Goal: Task Accomplishment & Management: Use online tool/utility

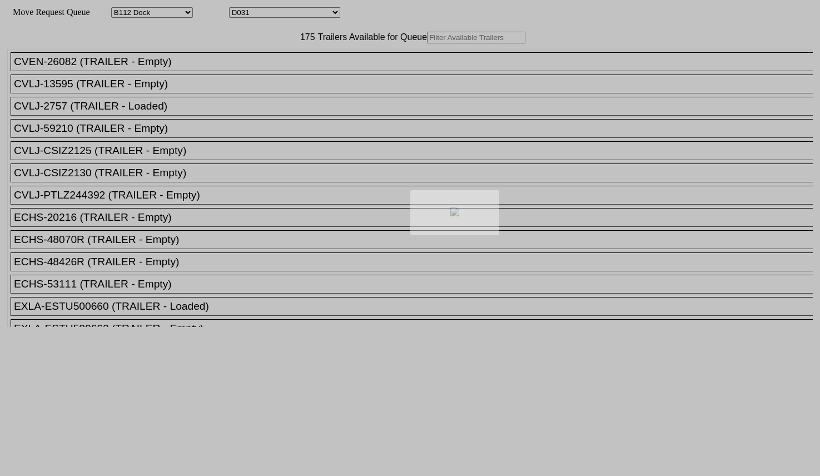
select select "121"
select select "3277"
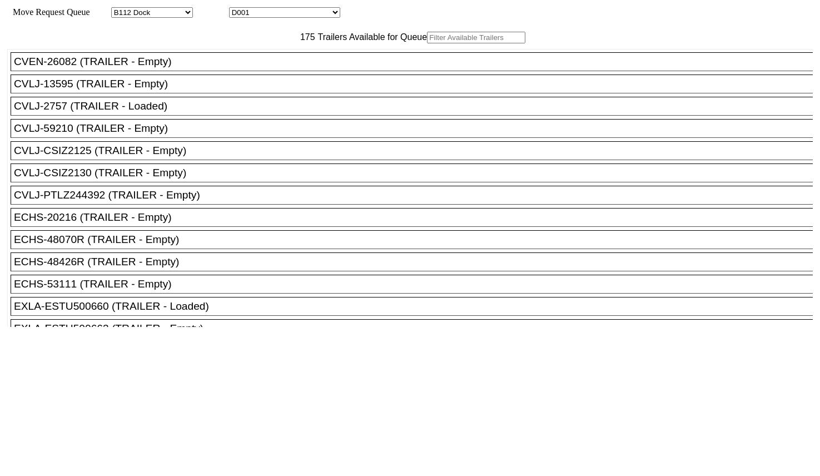
click at [427, 43] on input "text" at bounding box center [476, 38] width 98 height 12
paste input "UMXU888547"
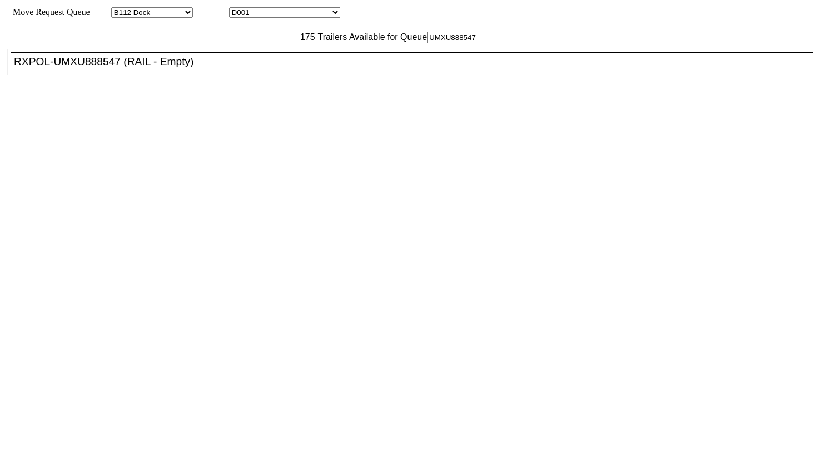
type input "UMXU888547"
click at [229, 68] on div "RXPOL-UMXU888547 (RAIL - Empty)" at bounding box center [416, 62] width 805 height 12
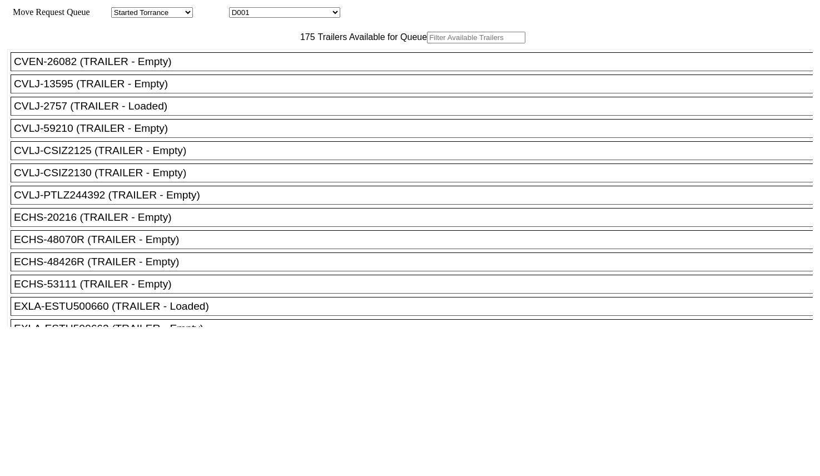
click at [427, 43] on input "text" at bounding box center [476, 38] width 98 height 12
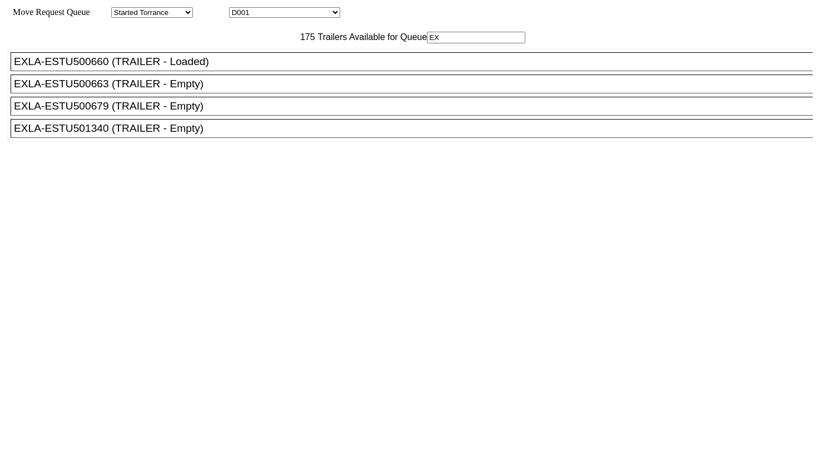
type input "EX"
click at [190, 134] on div "EXLA-ESTU501340 (TRAILER - Empty)" at bounding box center [416, 128] width 805 height 12
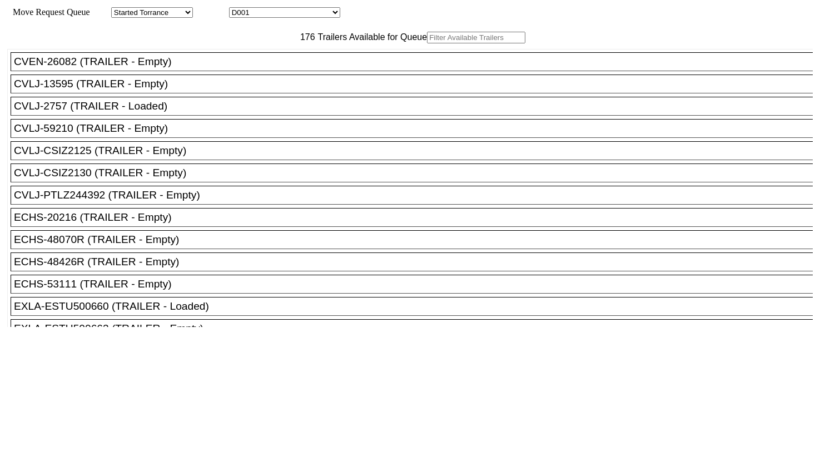
click at [427, 43] on input "text" at bounding box center [476, 38] width 98 height 12
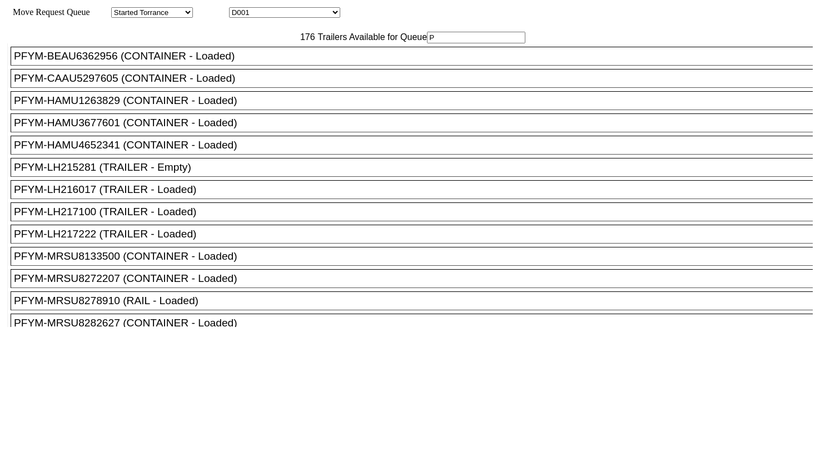
scroll to position [2640, 0]
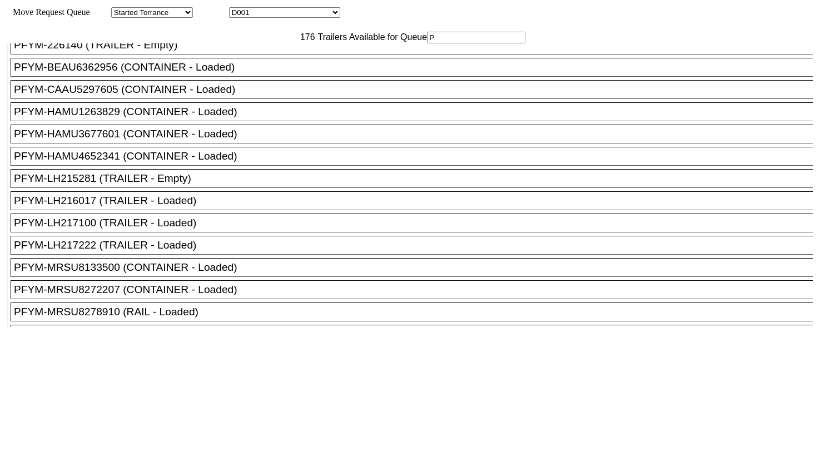
type input "P"
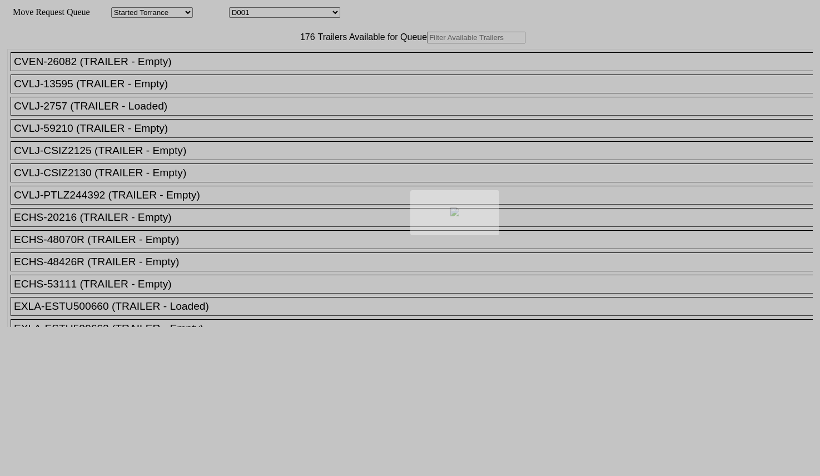
click at [248, 62] on body "Move Request Queue Area Started Torrance Lost Torrance Appt Torrance Bobtail B1…" at bounding box center [409, 187] width 811 height 366
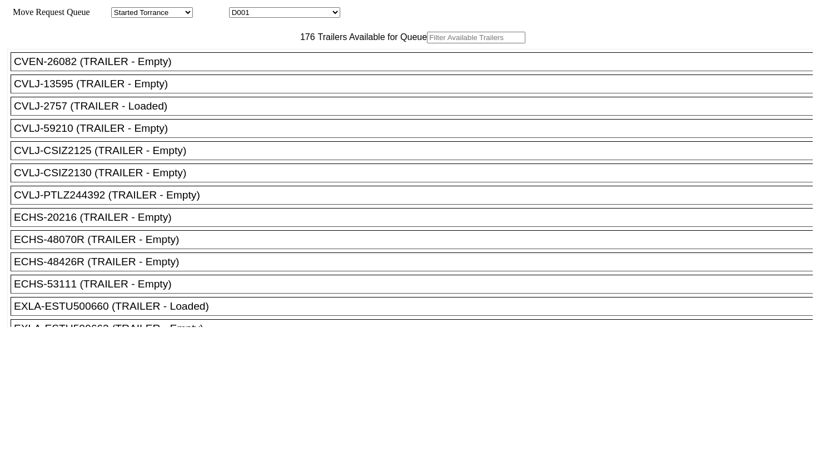
click at [427, 43] on input "text" at bounding box center [476, 38] width 98 height 12
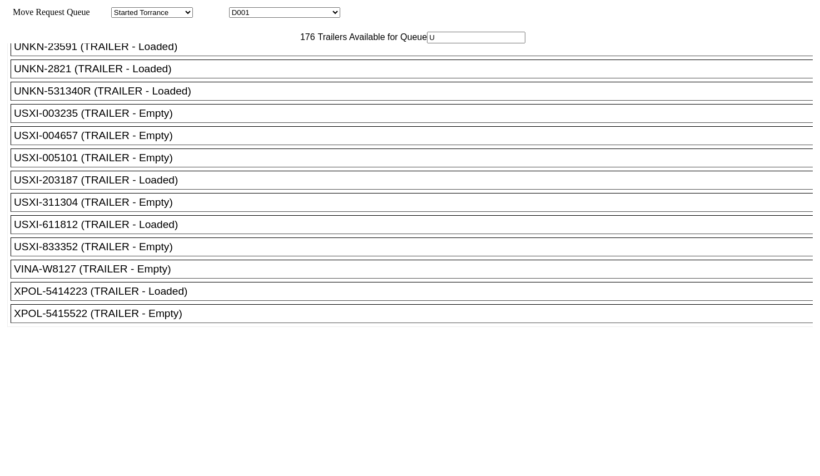
scroll to position [3751, 0]
type input "U"
click at [190, 119] on div "USXI-003235 (TRAILER - Empty)" at bounding box center [416, 113] width 805 height 12
